Goal: Information Seeking & Learning: Learn about a topic

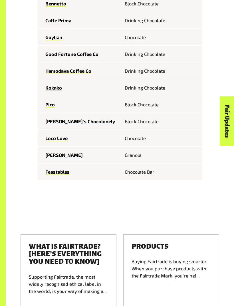
scroll to position [631, 0]
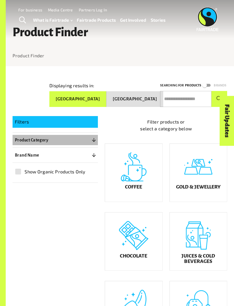
click at [47, 141] on p "Product Category" at bounding box center [31, 140] width 33 height 7
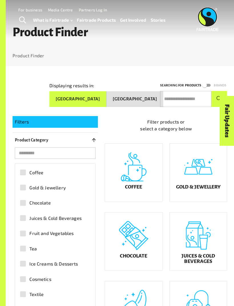
click at [76, 220] on span "Juices & Cold Beverages" at bounding box center [55, 218] width 52 height 7
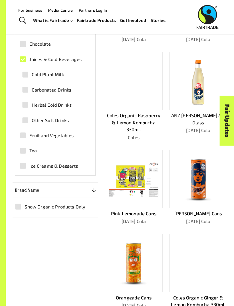
scroll to position [162, 0]
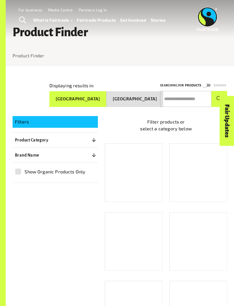
click at [41, 158] on button "Brand Name 0" at bounding box center [55, 155] width 85 height 10
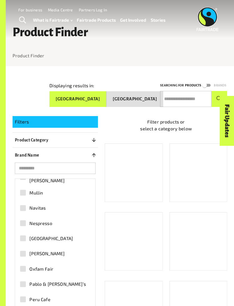
scroll to position [1269, 0]
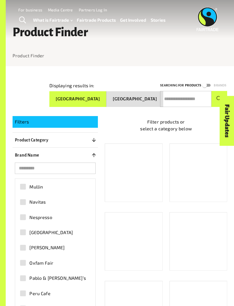
click at [185, 97] on input "text" at bounding box center [185, 99] width 51 height 16
type input "****"
click at [219, 99] on button "submit" at bounding box center [220, 99] width 16 height 16
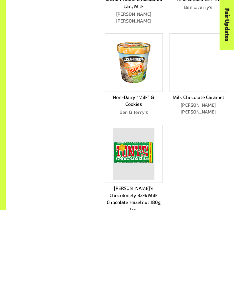
scroll to position [316, 0]
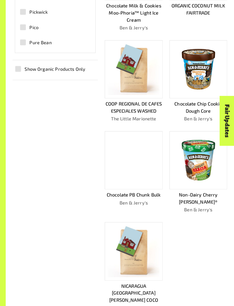
scroll to position [411, 0]
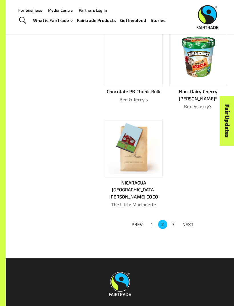
click at [177, 220] on button "3" at bounding box center [173, 224] width 9 height 9
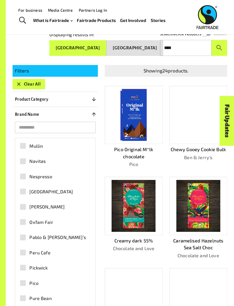
scroll to position [0, 0]
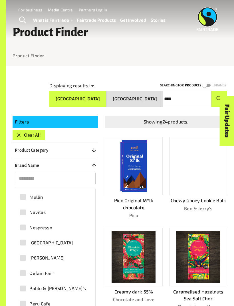
click at [59, 98] on button "Australia" at bounding box center [77, 99] width 57 height 16
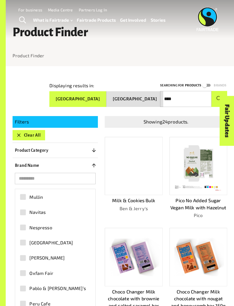
click at [17, 137] on icon "button" at bounding box center [19, 136] width 6 height 6
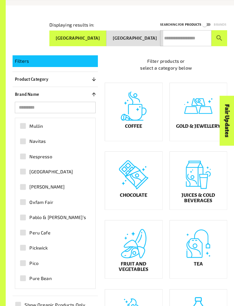
scroll to position [66, 0]
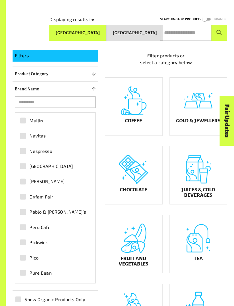
click at [196, 181] on div "Juices & Cold Beverages" at bounding box center [198, 176] width 57 height 58
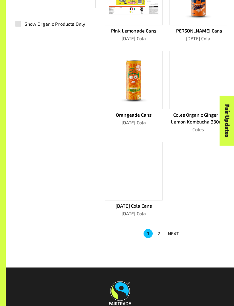
scroll to position [352, 0]
click at [161, 232] on button "2" at bounding box center [159, 233] width 9 height 9
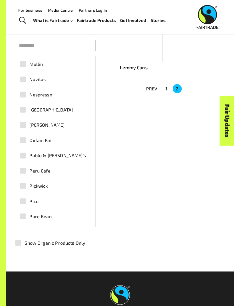
scroll to position [0, 0]
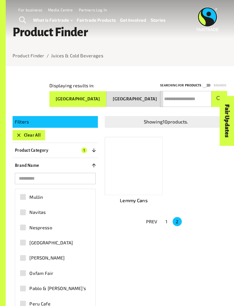
click at [17, 135] on icon "button" at bounding box center [19, 136] width 6 height 6
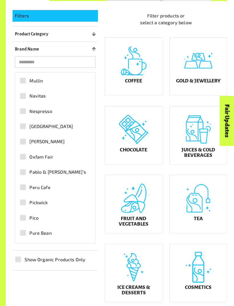
scroll to position [111, 0]
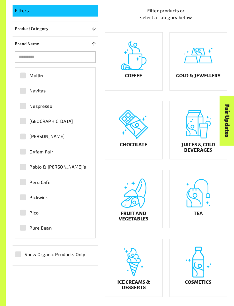
click at [203, 207] on div "Tea" at bounding box center [198, 200] width 57 height 58
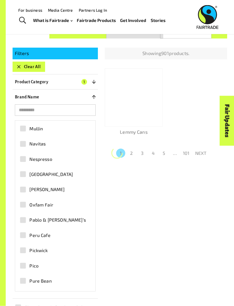
scroll to position [66, 0]
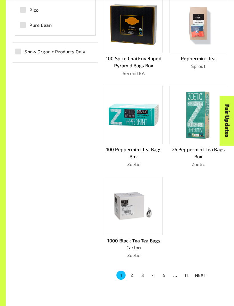
click at [131, 274] on button "2" at bounding box center [131, 275] width 9 height 9
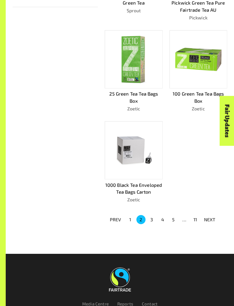
scroll to position [381, 0]
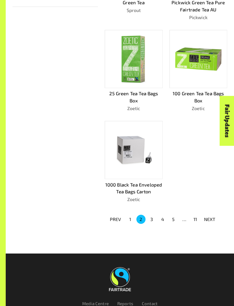
click at [152, 217] on button "3" at bounding box center [151, 219] width 9 height 9
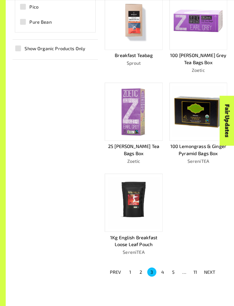
scroll to position [328, 0]
click at [164, 269] on button "4" at bounding box center [162, 272] width 9 height 9
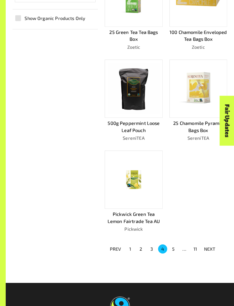
scroll to position [358, 0]
click at [175, 245] on button "5" at bounding box center [173, 249] width 9 height 9
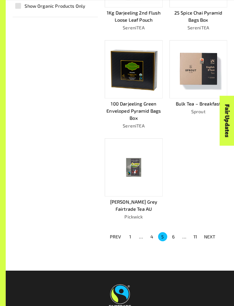
scroll to position [411, 0]
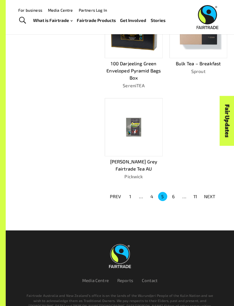
click at [172, 194] on button "6" at bounding box center [173, 196] width 9 height 9
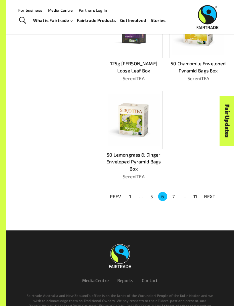
click at [175, 192] on button "7" at bounding box center [173, 196] width 9 height 9
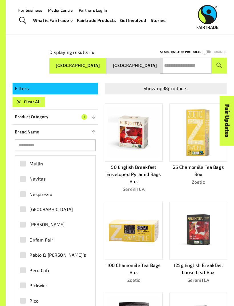
scroll to position [33, 0]
click at [87, 22] on link "Fairtrade Products" at bounding box center [96, 21] width 39 height 8
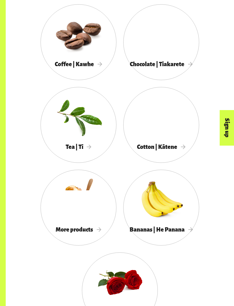
scroll to position [486, 0]
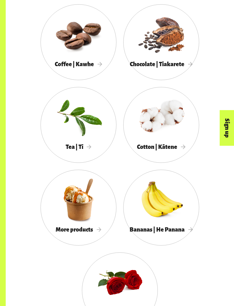
click at [87, 233] on span "More products" at bounding box center [79, 230] width 46 height 6
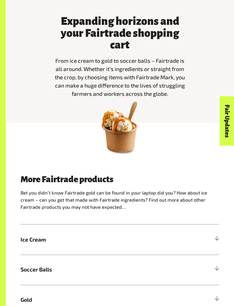
scroll to position [177, 0]
click at [32, 244] on span "Ice Cream" at bounding box center [95, 240] width 149 height 8
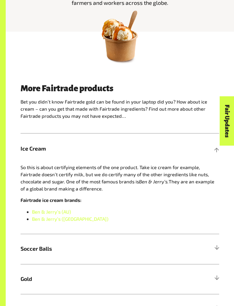
scroll to position [271, 0]
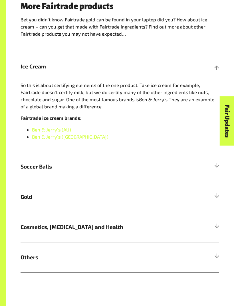
click at [217, 230] on div at bounding box center [217, 227] width 5 height 5
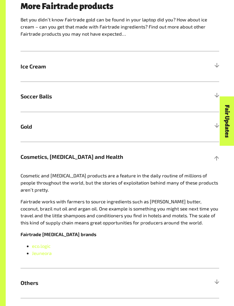
click at [29, 291] on h5 "Others" at bounding box center [120, 283] width 199 height 30
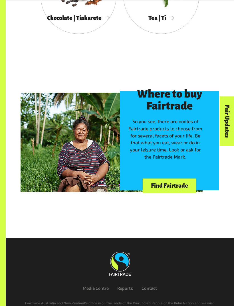
scroll to position [1440, 0]
